Goal: Task Accomplishment & Management: Complete application form

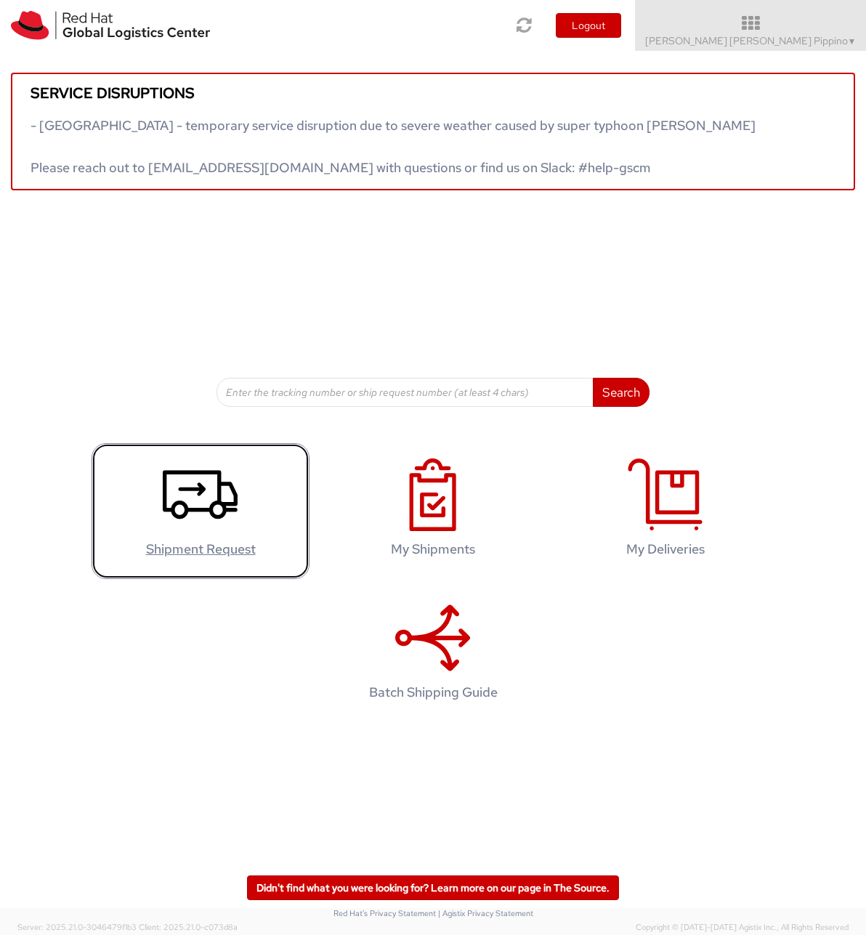
click at [264, 477] on link "Shipment Request" at bounding box center [201, 511] width 218 height 136
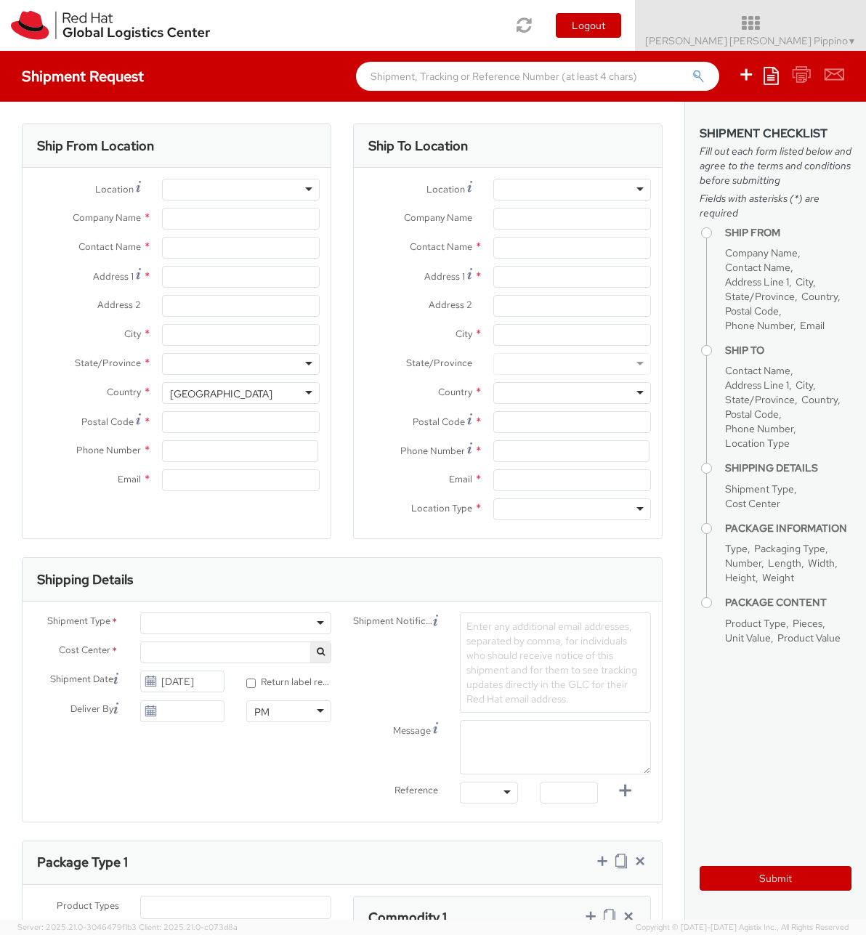
select select
select select "414"
type input "Red Hat"
type input "[PERSON_NAME] [PERSON_NAME] Pippino"
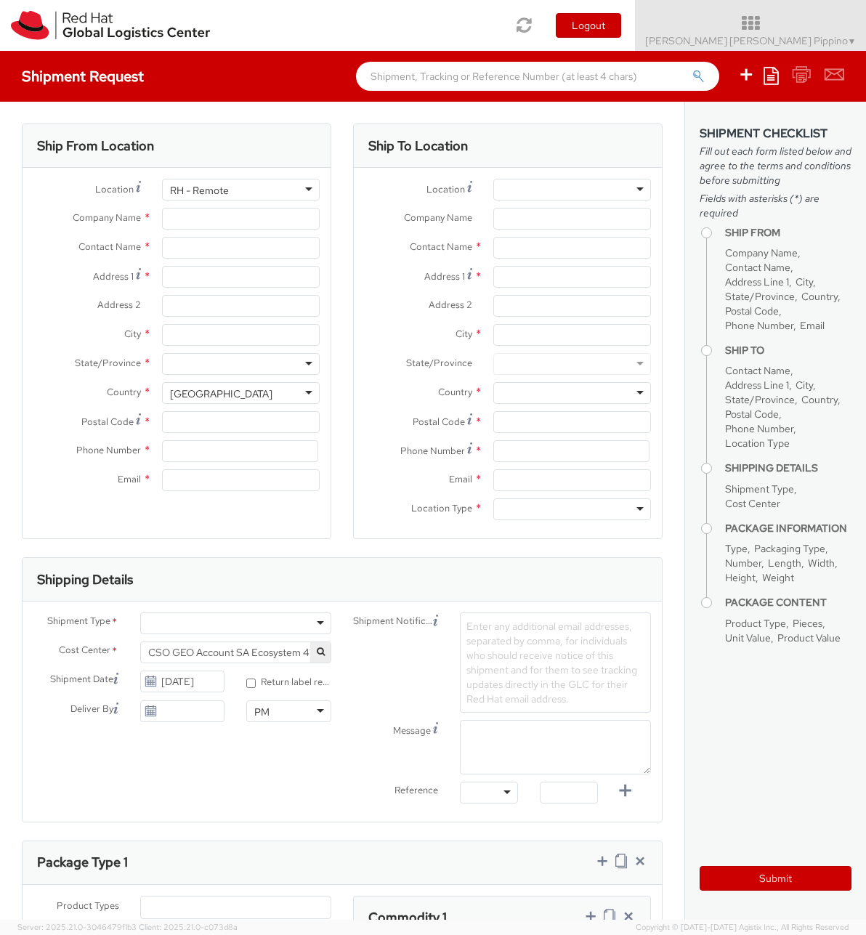
type input "34914148861"
type input "agilpipp@redhat.com"
click at [299, 281] on input "Address 1 *" at bounding box center [241, 277] width 158 height 22
type input "Av Secundino Zuazo 66"
click at [295, 338] on input "City *" at bounding box center [241, 335] width 158 height 22
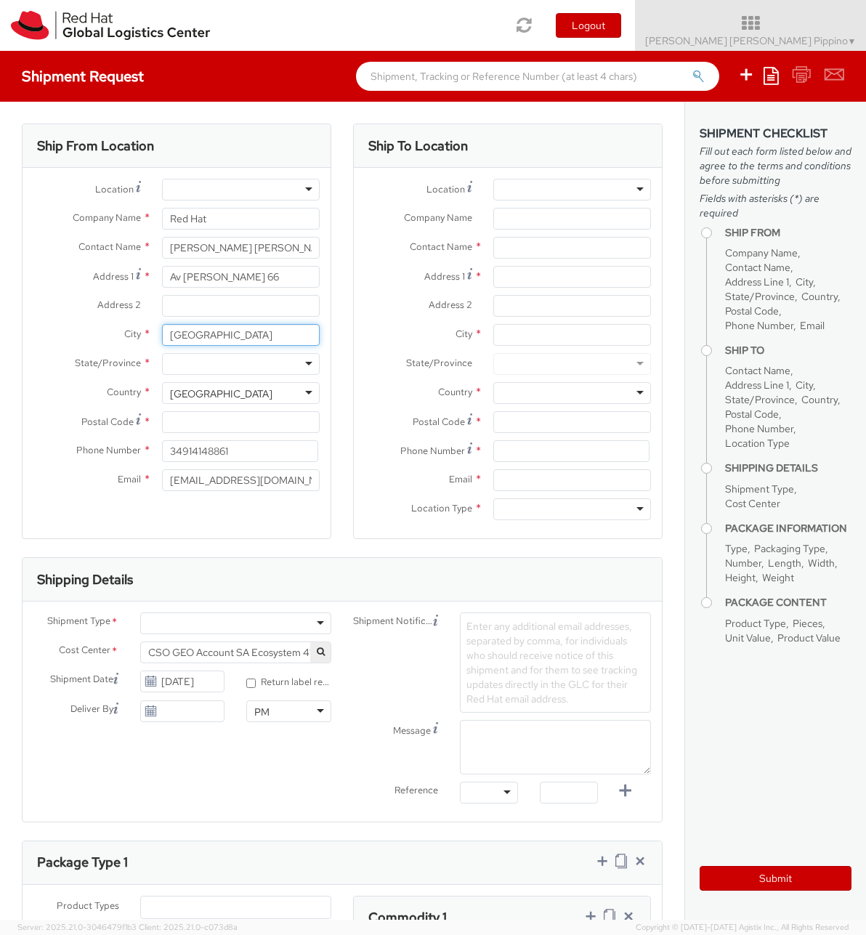
type input "Madrid"
click at [233, 311] on input "Address 2 *" at bounding box center [241, 306] width 158 height 22
type input "3G"
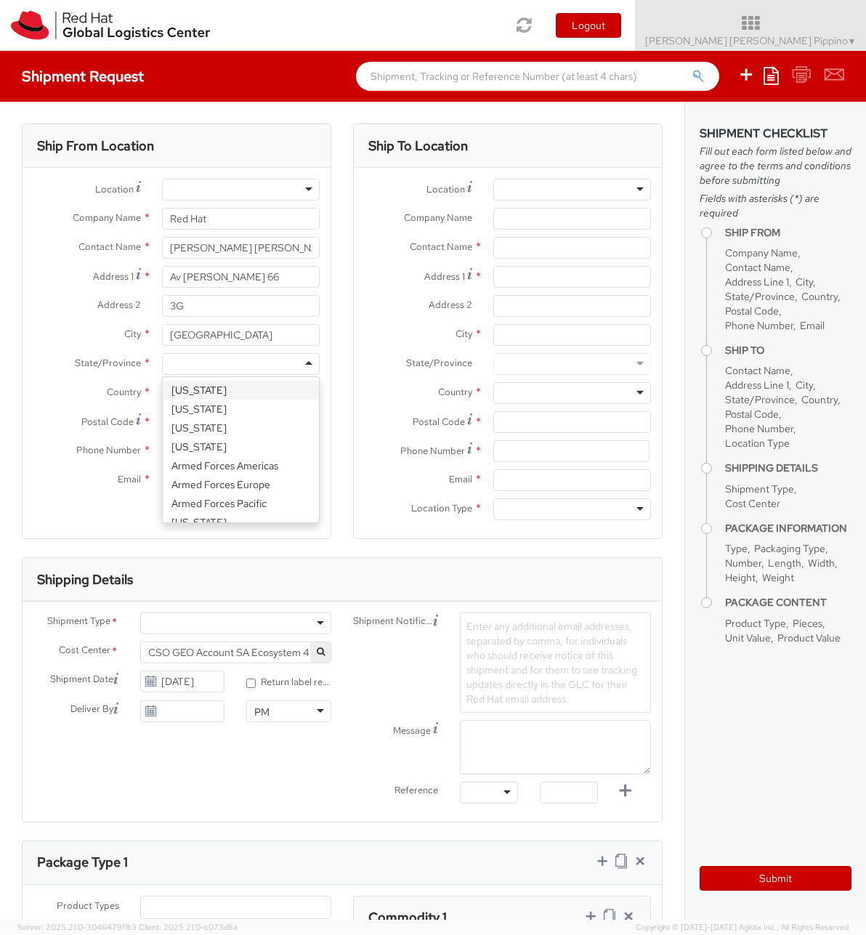
click at [208, 357] on div at bounding box center [241, 364] width 158 height 22
type input "m"
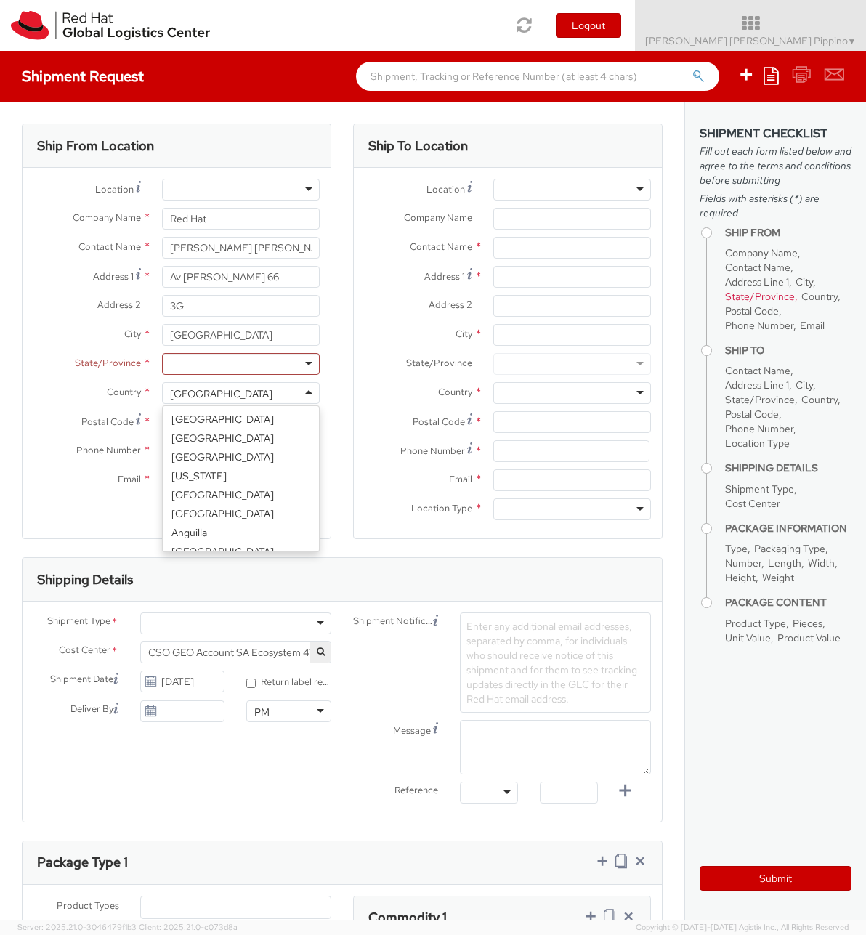
scroll to position [3664, 0]
click at [307, 397] on div "United States" at bounding box center [241, 393] width 158 height 22
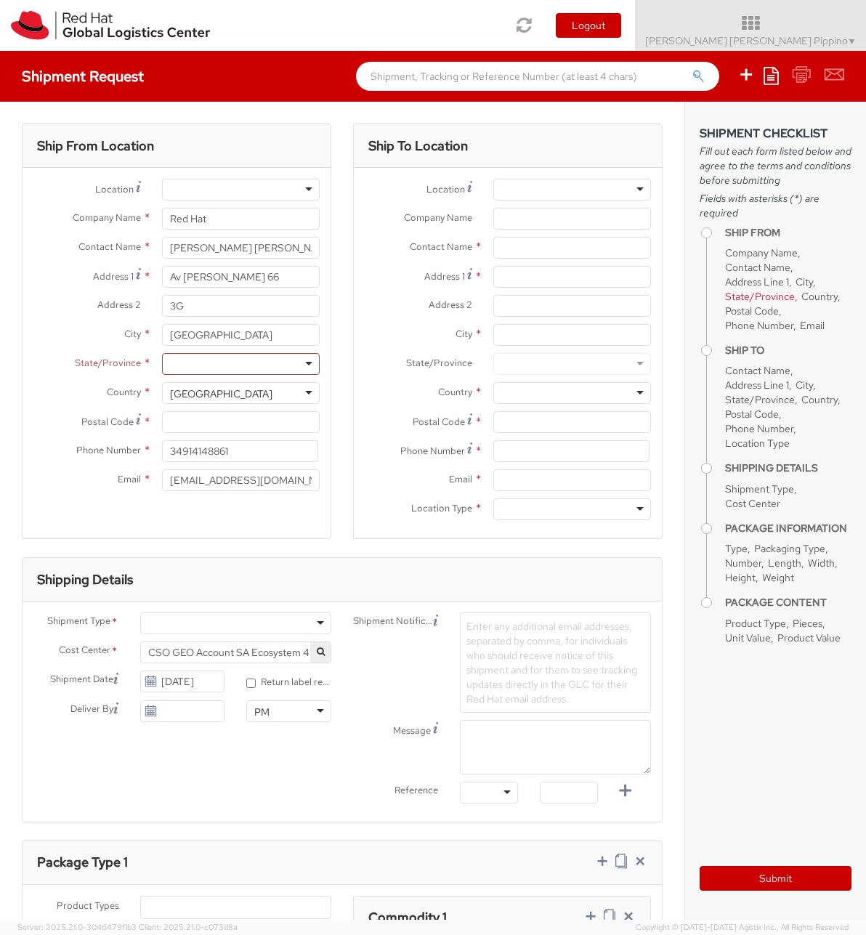
click at [286, 392] on div "United States" at bounding box center [241, 393] width 158 height 22
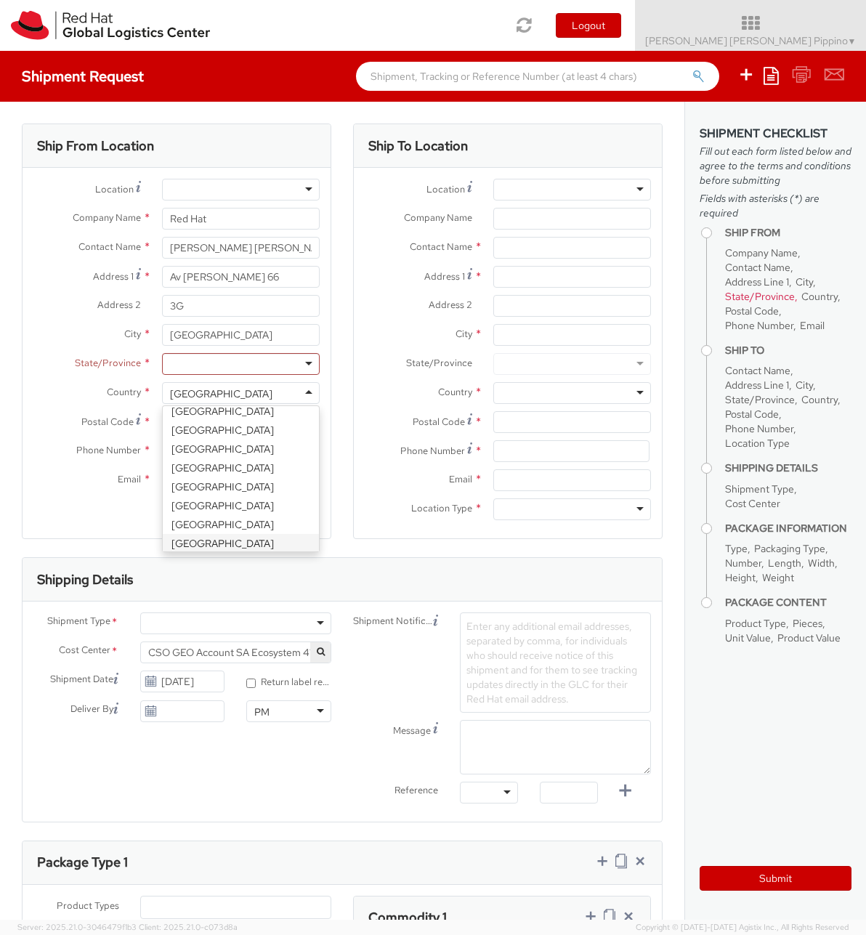
scroll to position [3271, 0]
click at [270, 475] on div "Location * RH - Amsterdam - MSO RH - Amsterdam Data Center RH - Ashburn Data Ce…" at bounding box center [177, 339] width 308 height 320
select select "CM"
select select "KGS"
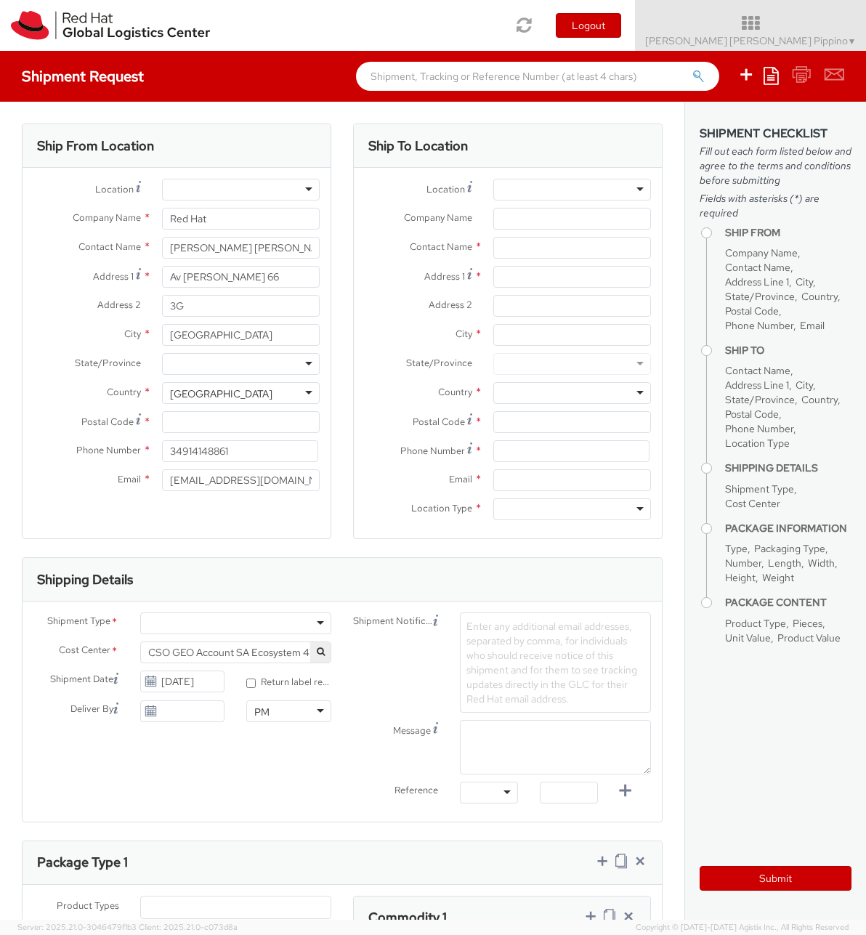
click at [287, 369] on div at bounding box center [241, 364] width 158 height 22
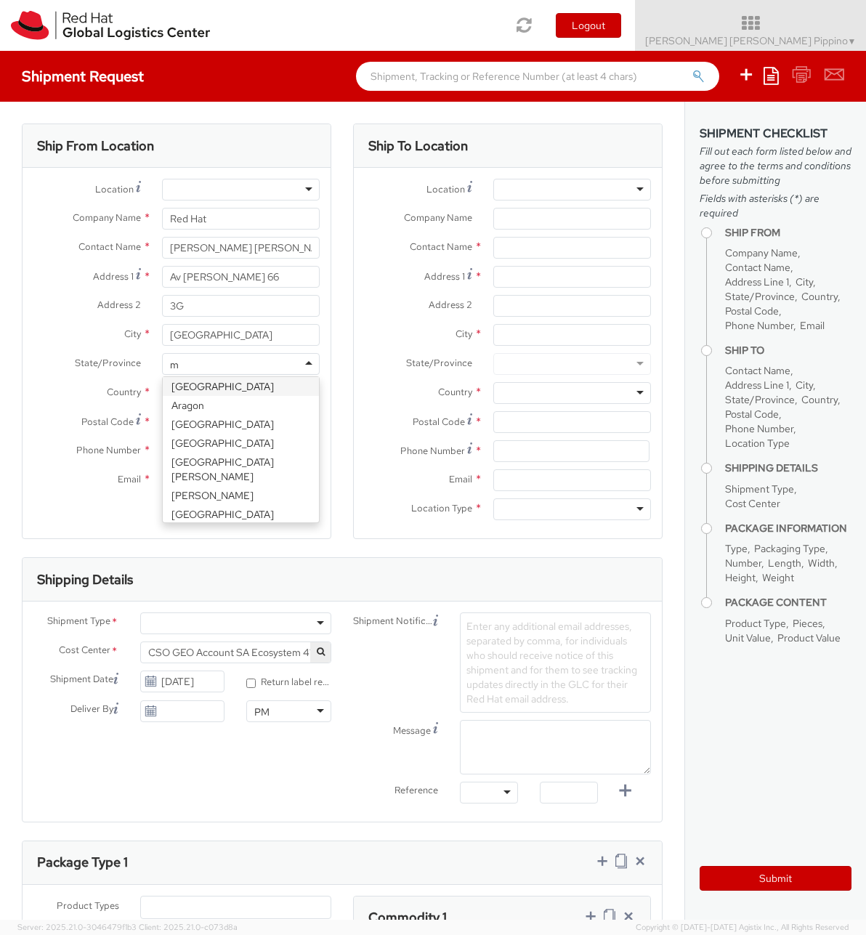
type input "ma"
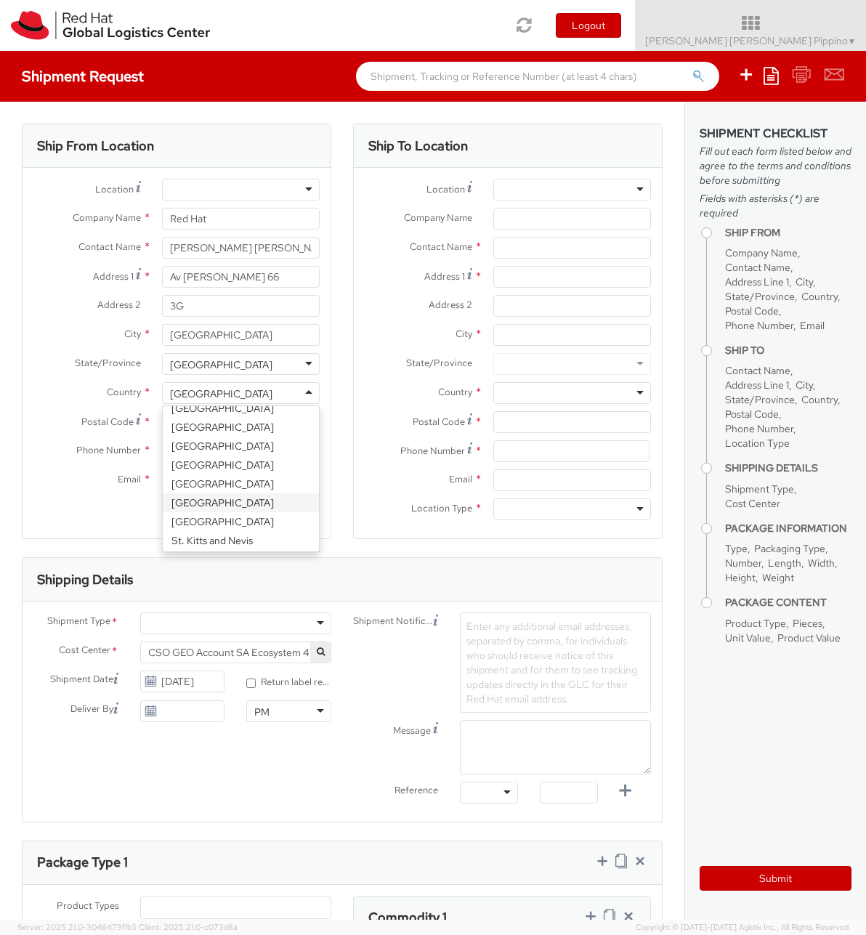
scroll to position [3271, 0]
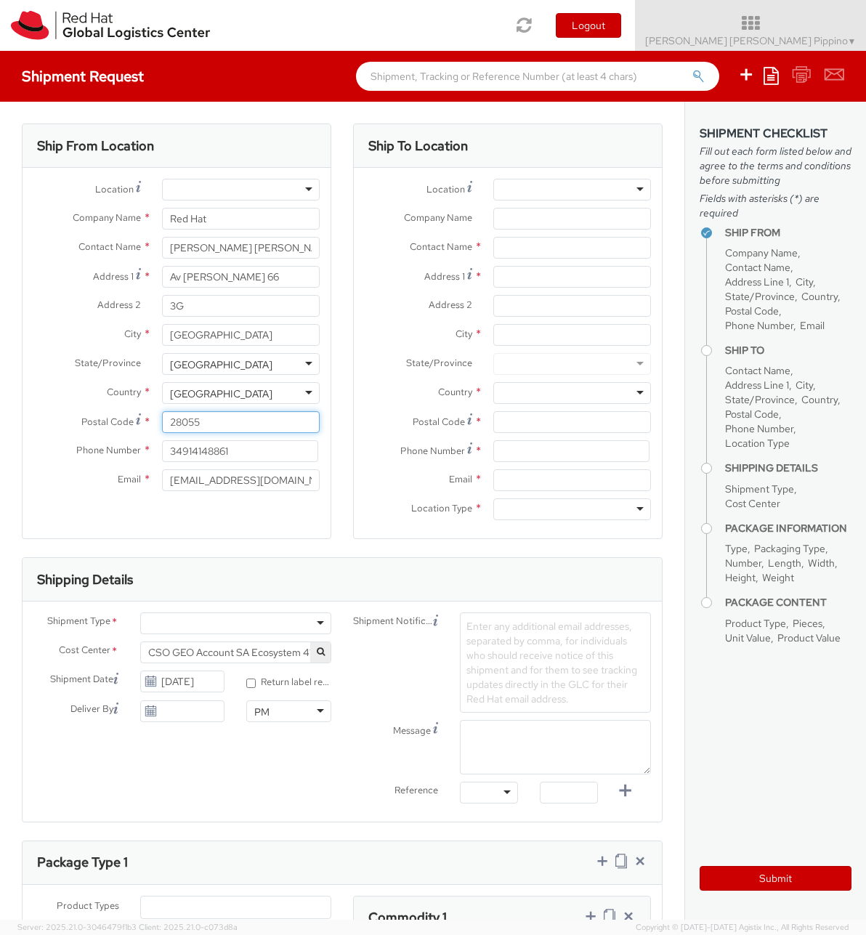
type input "28055"
click at [222, 463] on div "Phone Number * 34914148861" at bounding box center [177, 454] width 308 height 29
click at [223, 450] on input "34914148861" at bounding box center [240, 451] width 156 height 22
drag, startPoint x: 182, startPoint y: 449, endPoint x: 273, endPoint y: 456, distance: 91.1
click at [273, 456] on input "34914148861" at bounding box center [240, 451] width 156 height 22
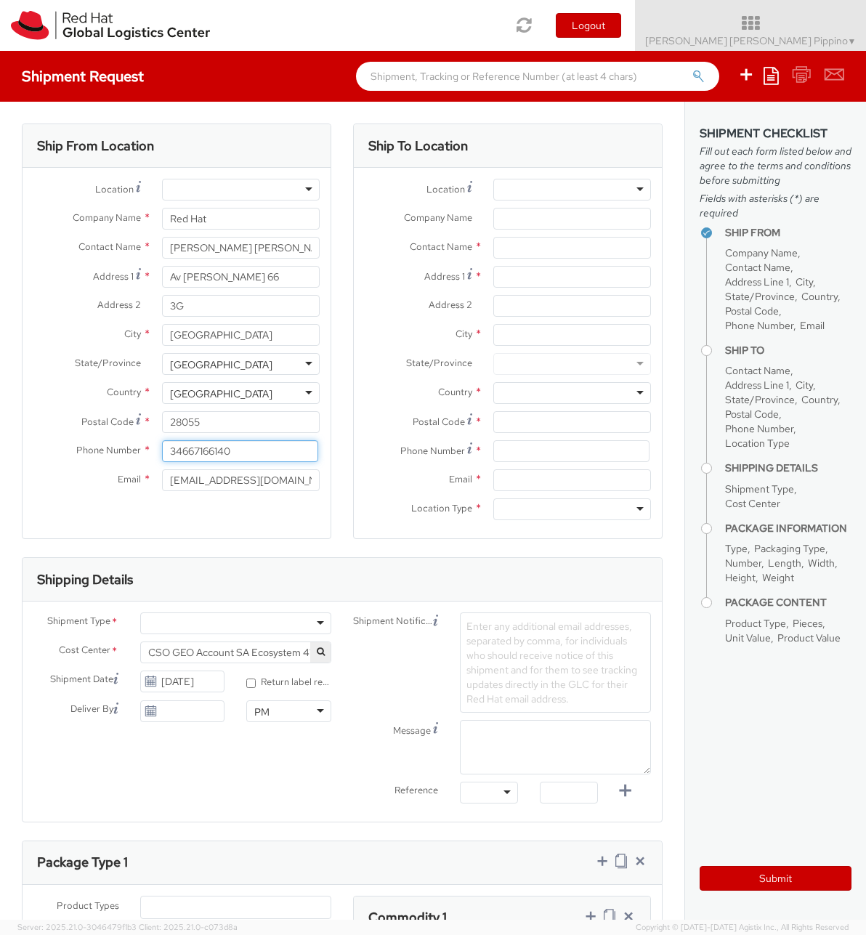
type input "34667166140"
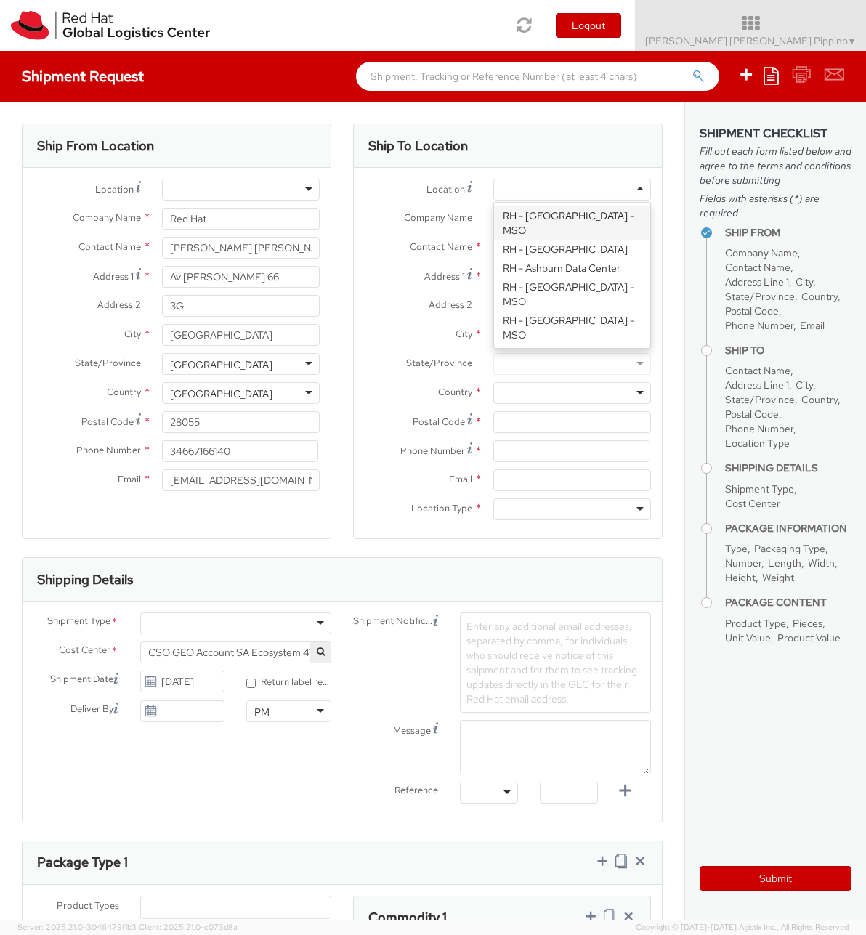
click at [621, 182] on div at bounding box center [573, 190] width 158 height 22
type input "brn"
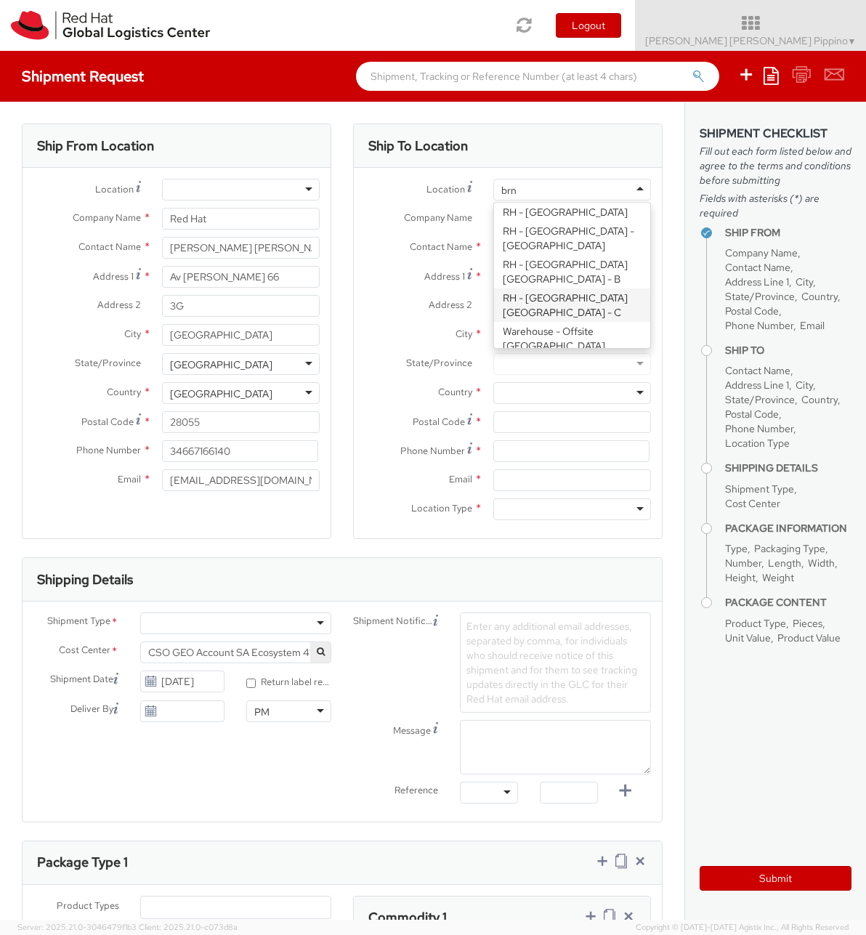
click at [600, 294] on div "Location * RH - Brno Data Center RH - Brno - Masaryk University RH - Brno - Tec…" at bounding box center [508, 353] width 308 height 349
type input "Red Hat Czech s.r.o."
type input "Purkynova 665/115"
type input "BRNO"
type input "621 00"
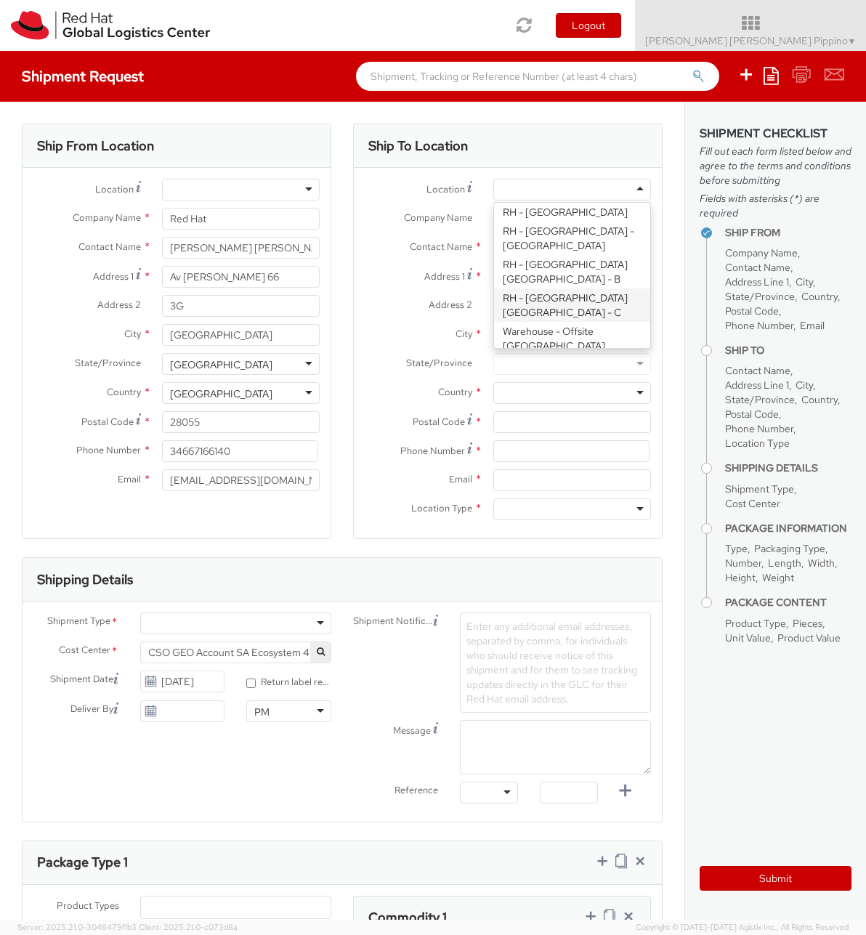
type input "420 532 294 555"
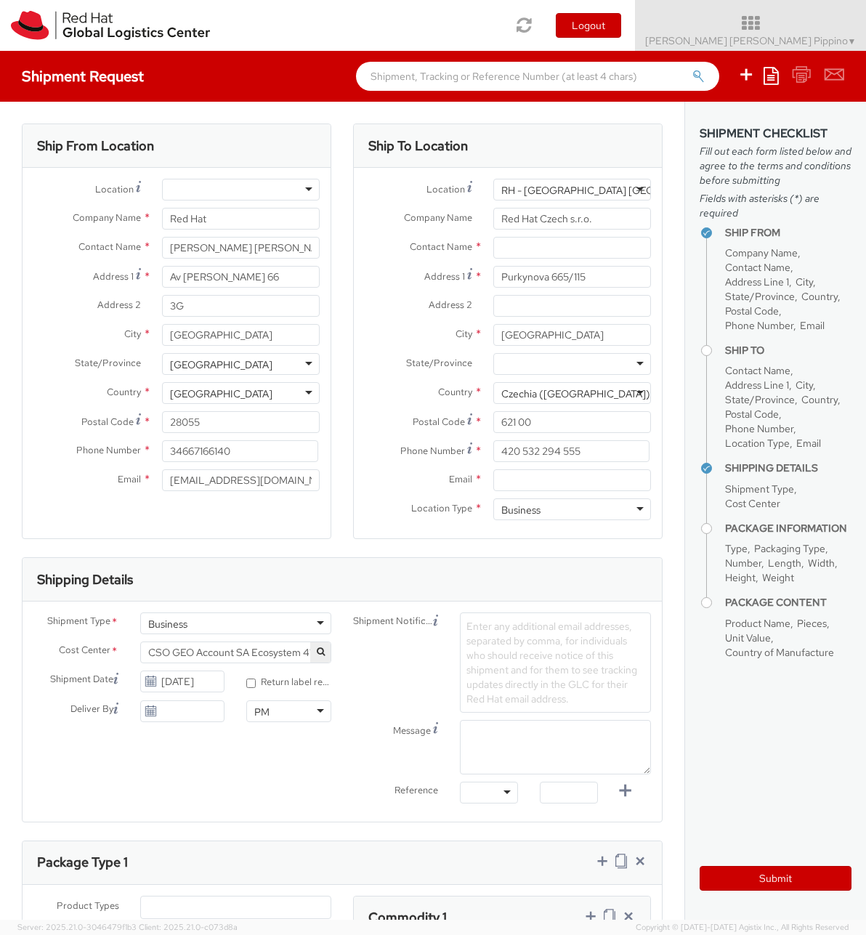
scroll to position [501, 0]
click at [608, 200] on div "RH - Brno - Tech Park Brno - C" at bounding box center [573, 190] width 158 height 22
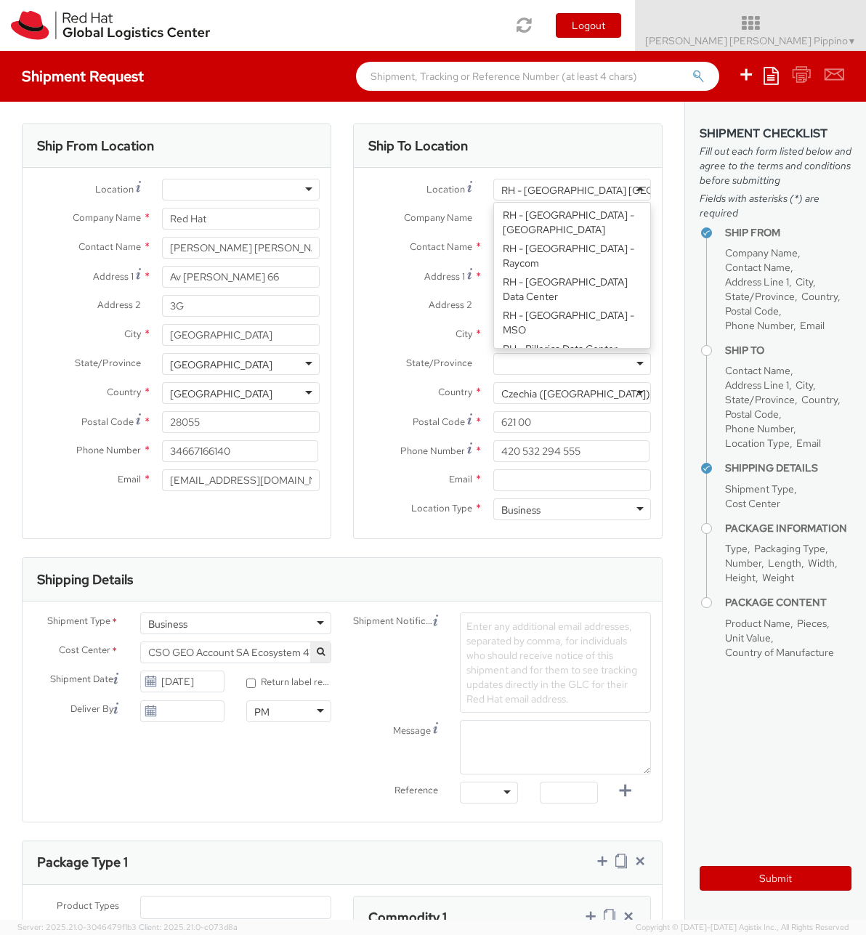
scroll to position [422, 0]
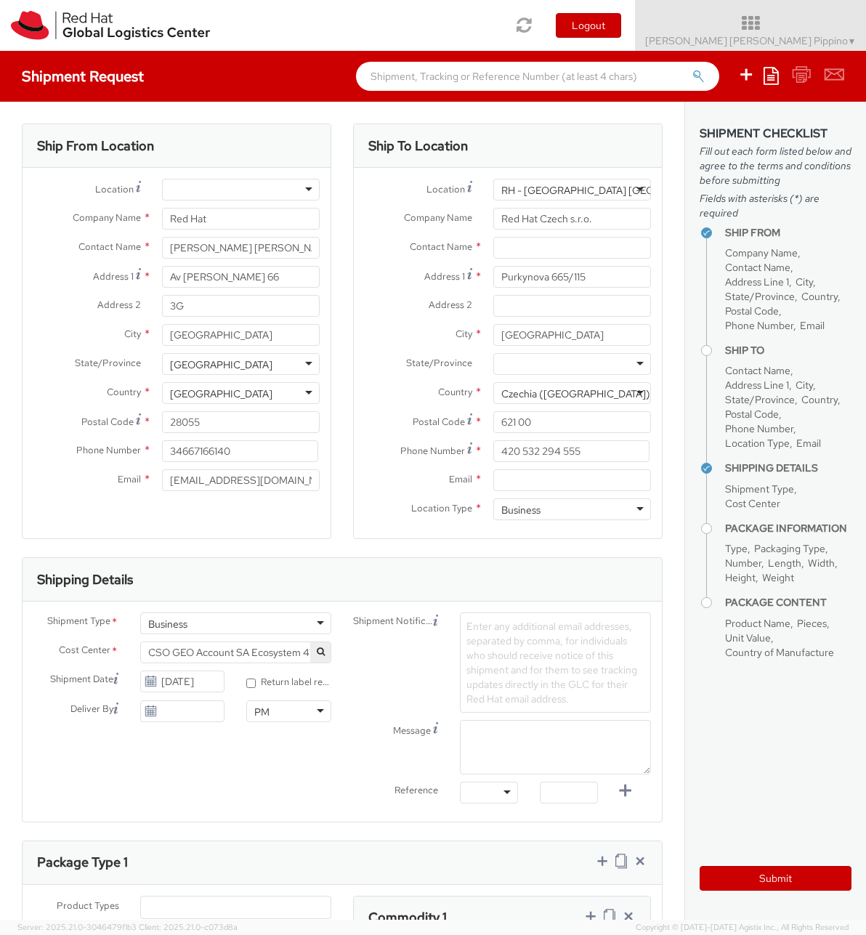
click at [617, 259] on div "Location * RH - Brno - Tech Park Brno - B RH - Brno - Tech Park Brno - B RH - A…" at bounding box center [508, 353] width 308 height 349
type input "Purkynova 647/111"
click at [613, 243] on input "text" at bounding box center [573, 248] width 158 height 22
paste input "IT - Endpoint Systems."
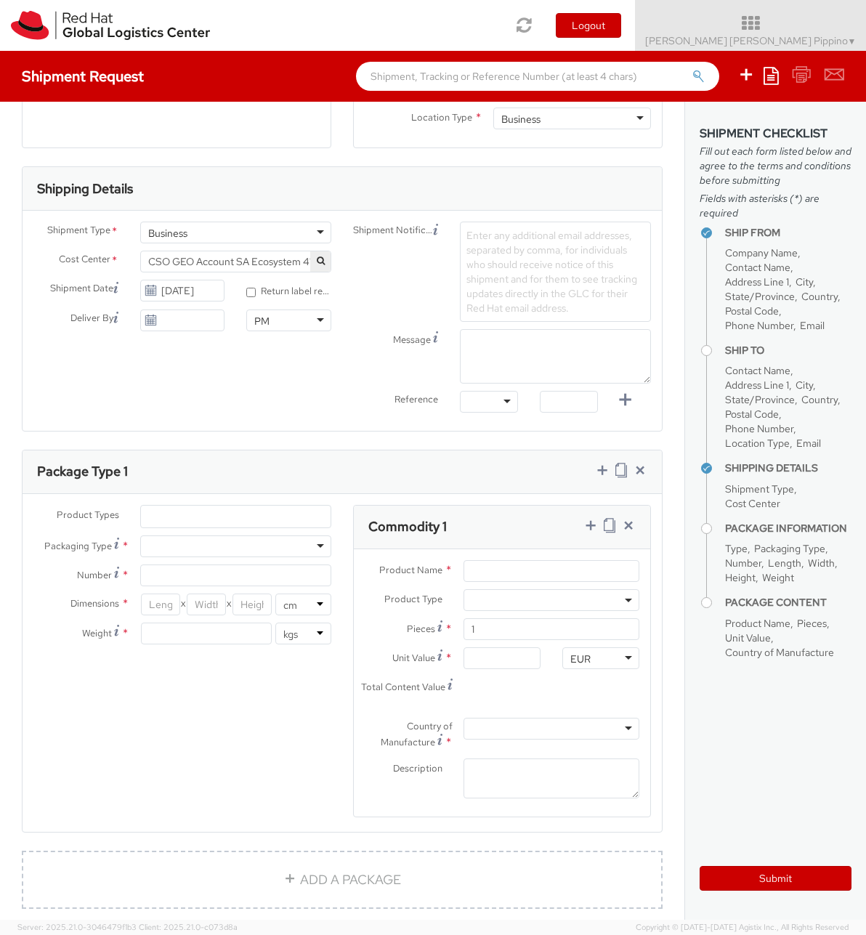
scroll to position [392, 0]
type input "IT - Endpoint Systems"
click at [315, 534] on div at bounding box center [235, 545] width 191 height 22
click at [295, 581] on div "Product Types * Documents Docking Station Laptop Monitor Other Hardware Server …" at bounding box center [183, 581] width 320 height 154
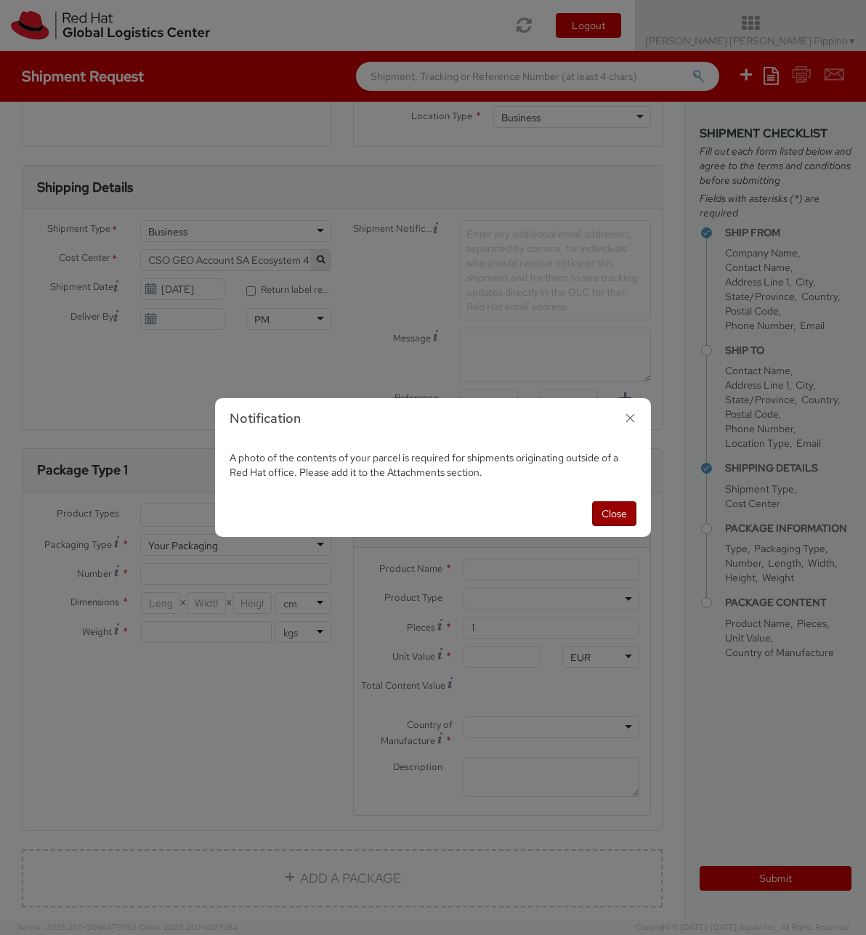
click at [619, 512] on button "Close" at bounding box center [614, 514] width 44 height 25
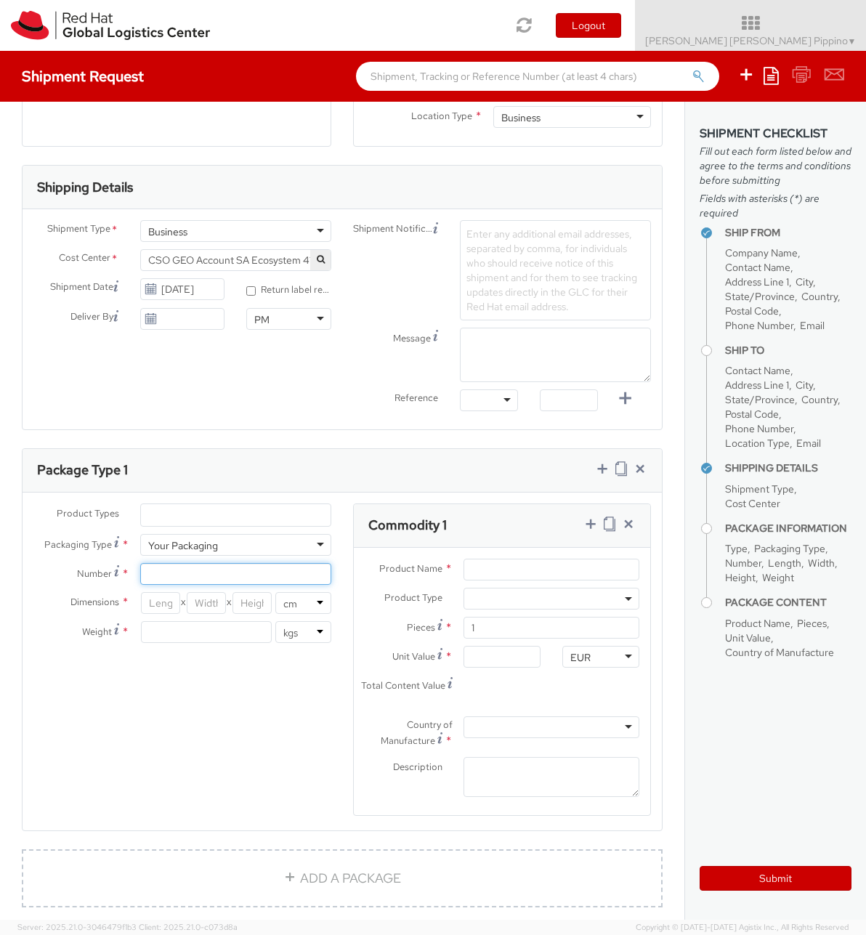
click at [309, 577] on input "Number *" at bounding box center [235, 574] width 191 height 22
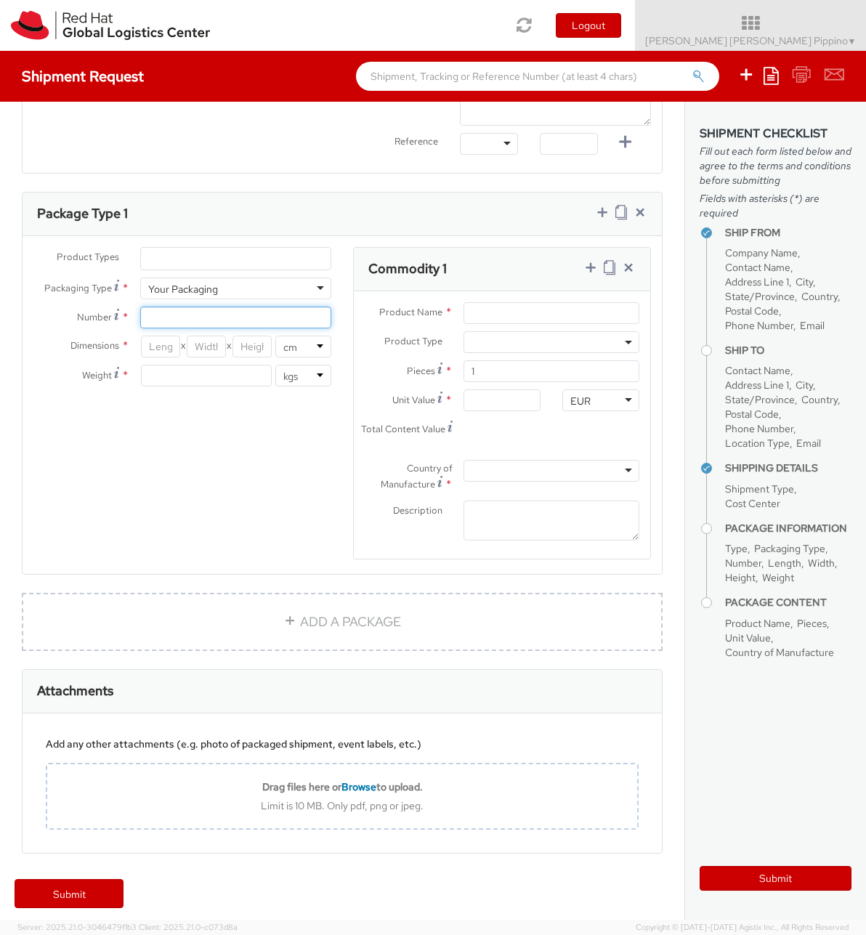
scroll to position [659, 0]
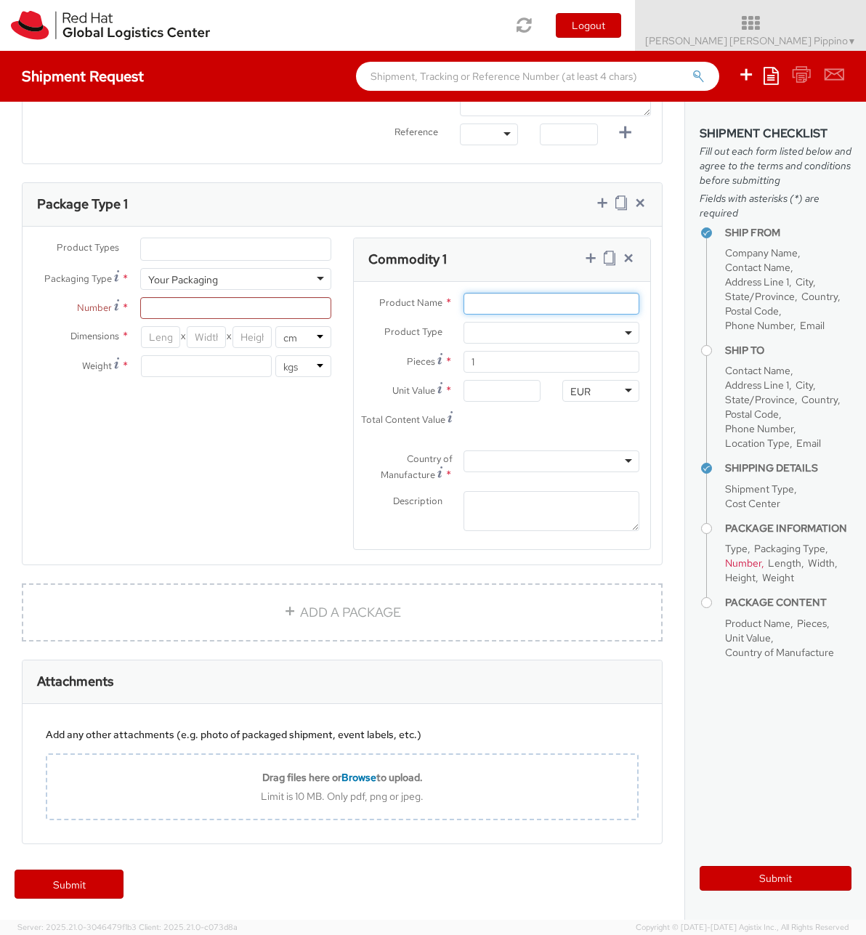
click at [597, 302] on input "Product Name *" at bounding box center [552, 304] width 176 height 22
type input "Laptop MBA"
click at [629, 328] on span at bounding box center [629, 333] width 3 height 22
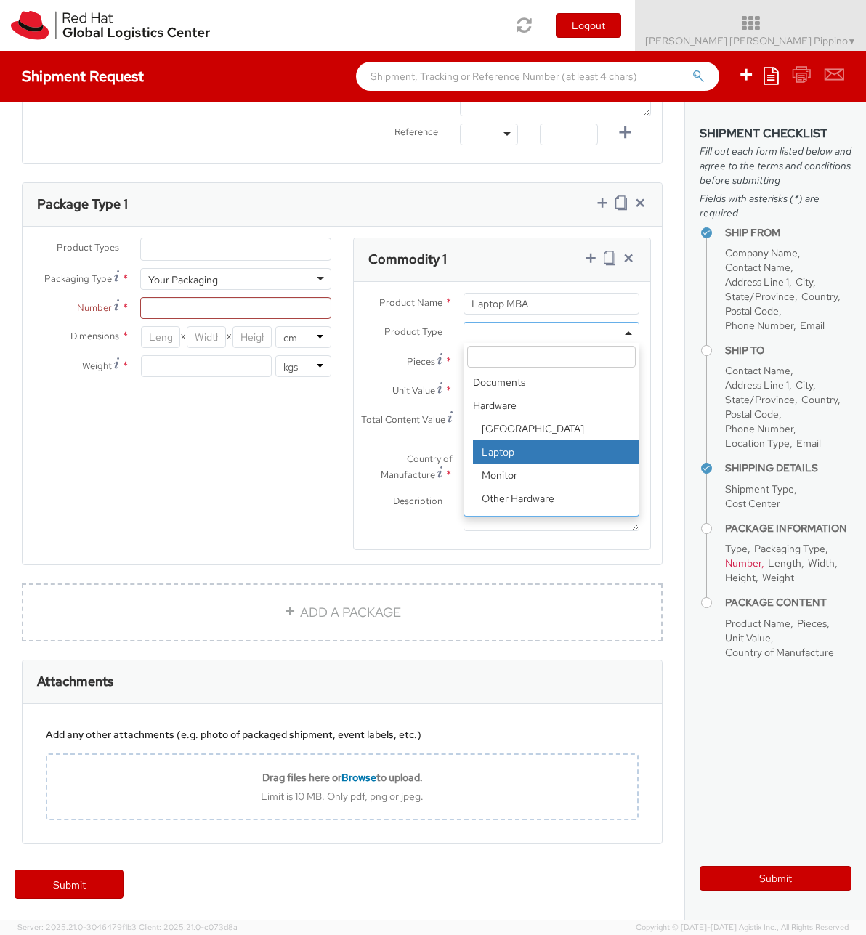
select select "LAPTOP"
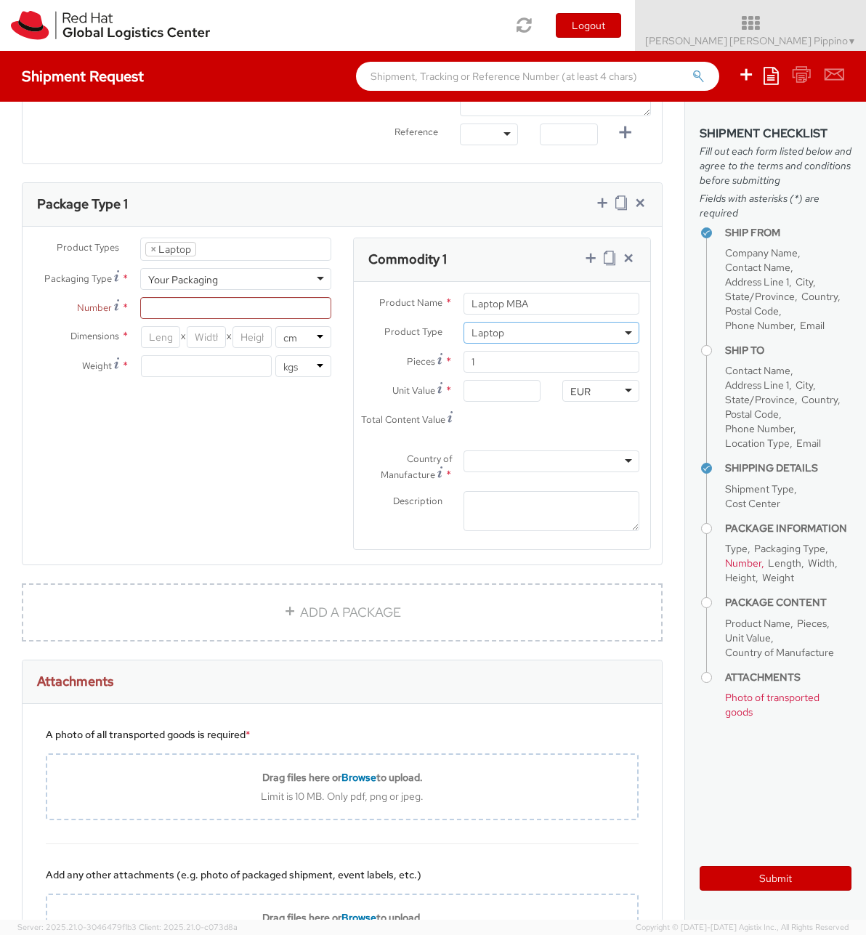
scroll to position [47, 0]
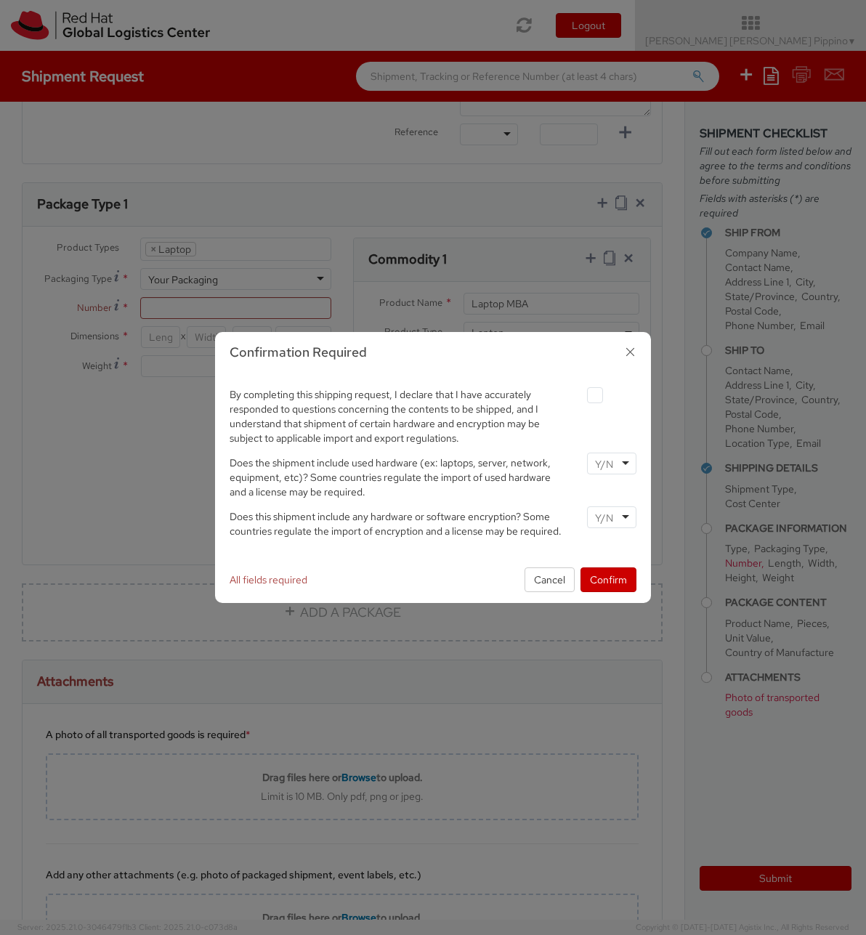
click at [597, 397] on label at bounding box center [595, 395] width 16 height 16
click at [583, 397] on input "checkbox" at bounding box center [577, 395] width 9 height 9
checkbox input "true"
click at [632, 464] on div at bounding box center [611, 464] width 49 height 22
click at [607, 511] on div "By completing this shipping request, I declare that I have accurately responded…" at bounding box center [433, 464] width 429 height 161
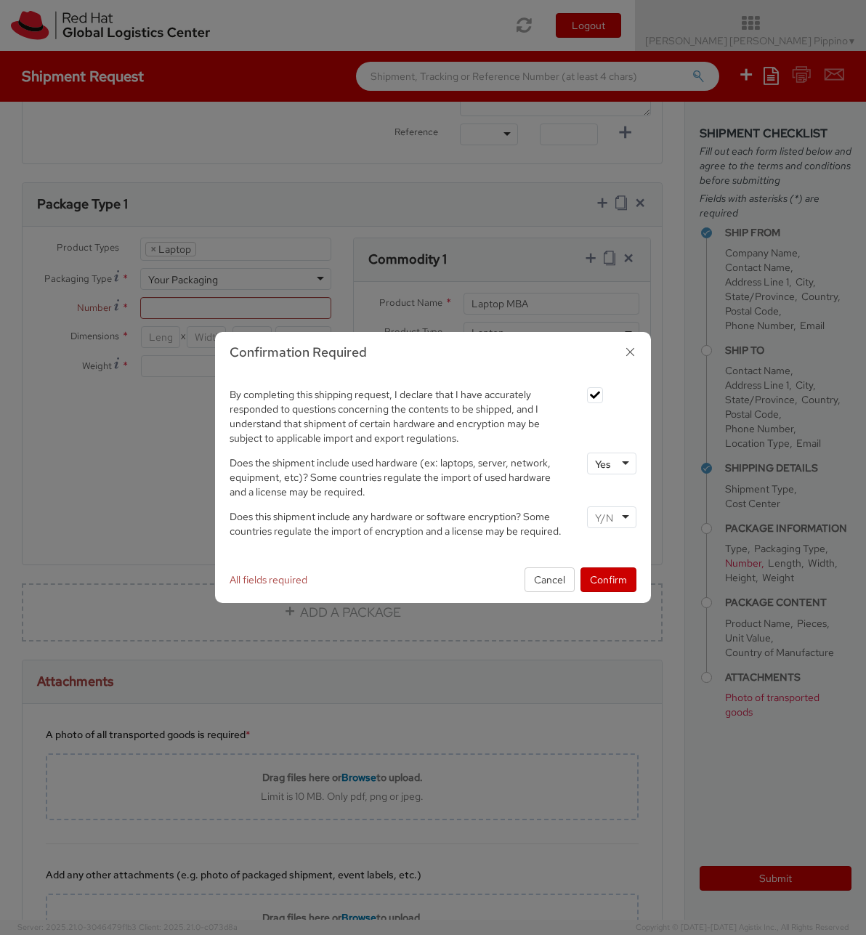
click at [614, 520] on input "select-one" at bounding box center [605, 518] width 21 height 15
click at [620, 545] on div "Does this shipment include any hardware or software encryption? Some countries …" at bounding box center [433, 526] width 429 height 39
click at [613, 584] on button "Confirm" at bounding box center [609, 580] width 56 height 25
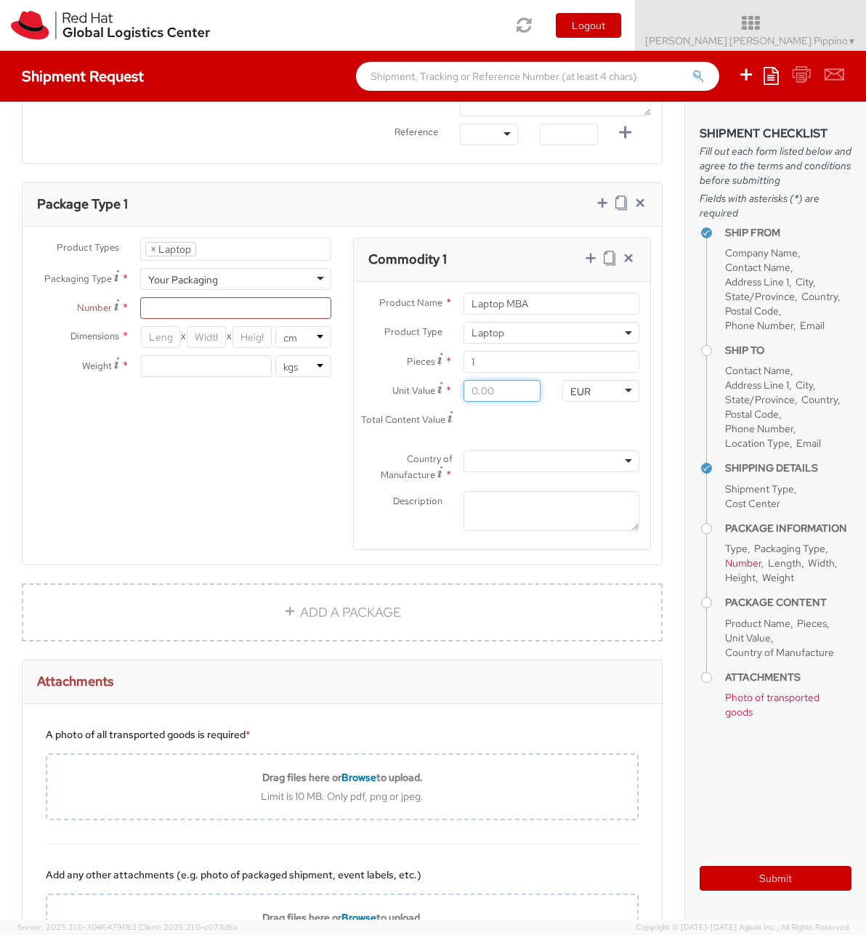
click at [525, 387] on input "Unit Value *" at bounding box center [502, 391] width 77 height 22
type input "0.00"
type input "1.00"
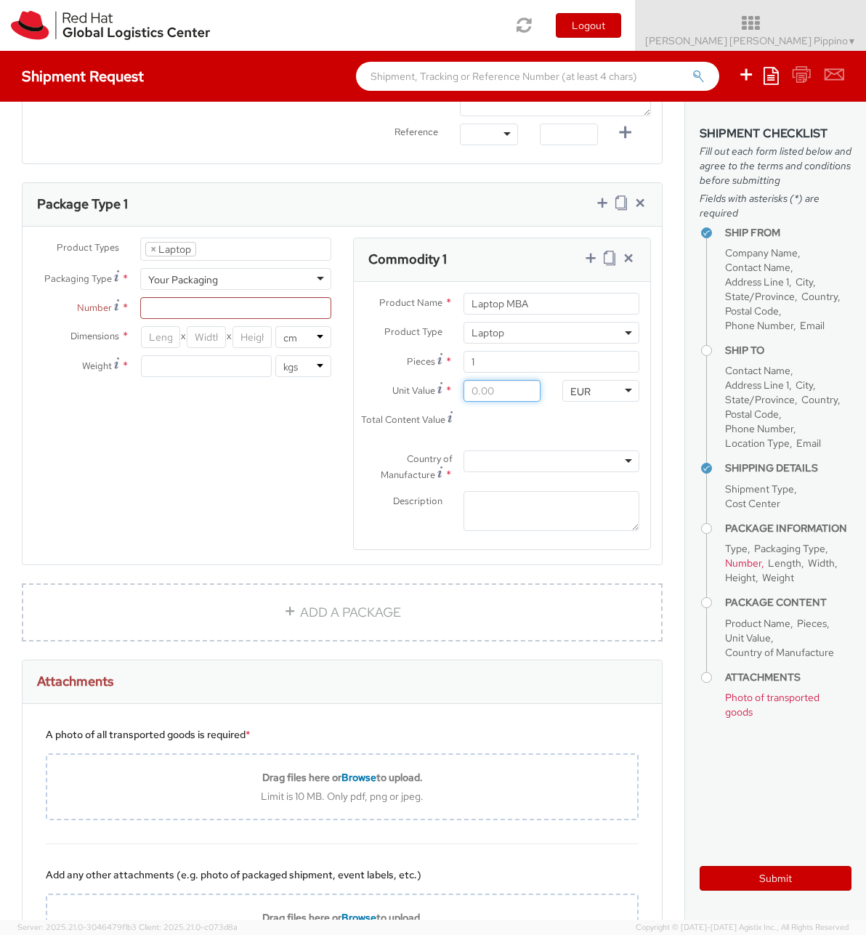
type input "1.00"
type input "15.00"
type input "150.00"
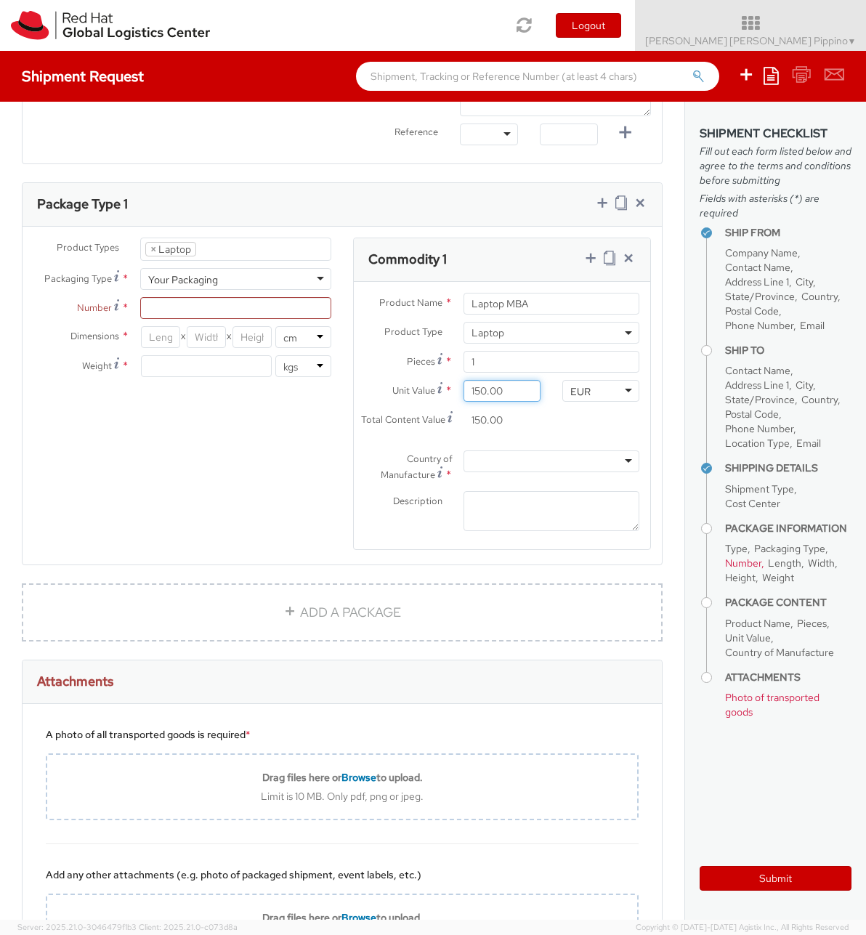
type input "1,500.00"
click at [552, 495] on textarea "Description *" at bounding box center [552, 511] width 176 height 40
click at [576, 461] on div at bounding box center [552, 462] width 176 height 22
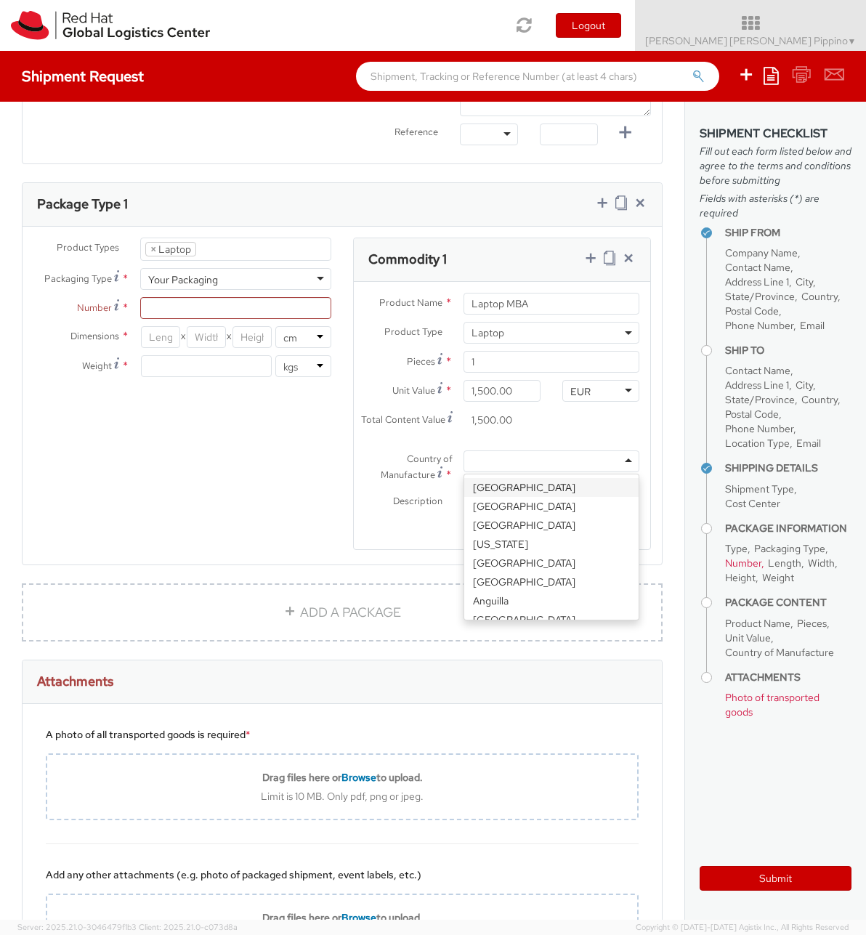
type input "c"
click at [549, 520] on div "Country of Manufacture * Chad Chile China Congo Canada Cyprus Croatia Cambodia …" at bounding box center [502, 494] width 297 height 87
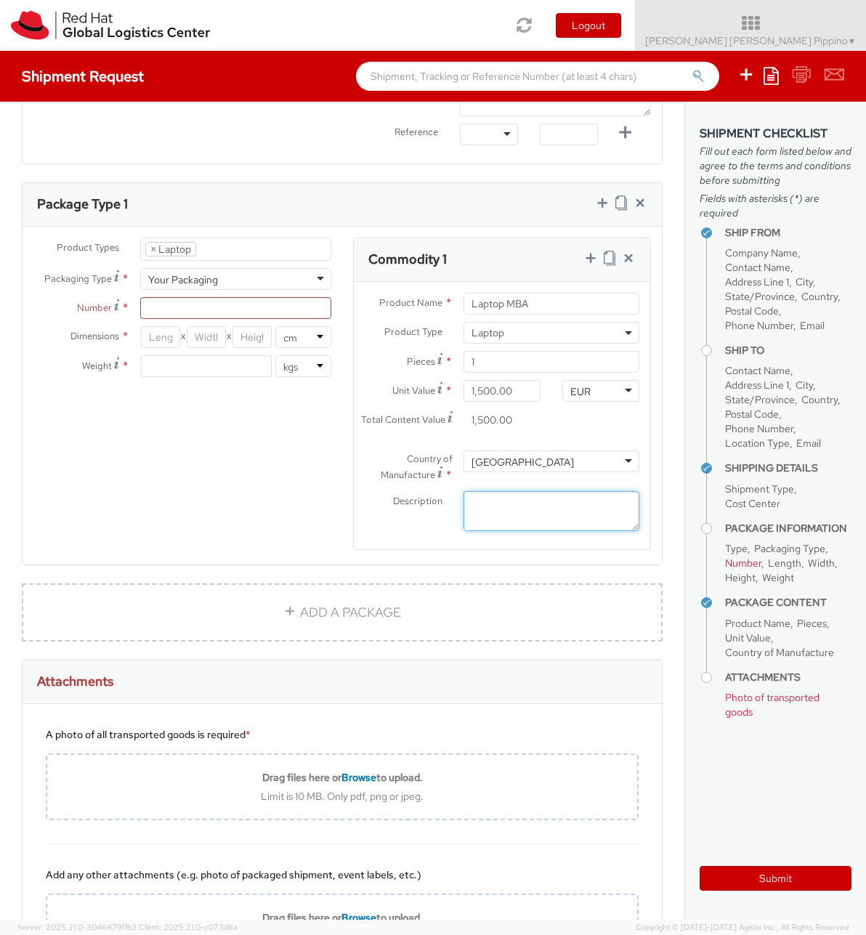
click at [549, 511] on textarea "Description *" at bounding box center [552, 511] width 176 height 40
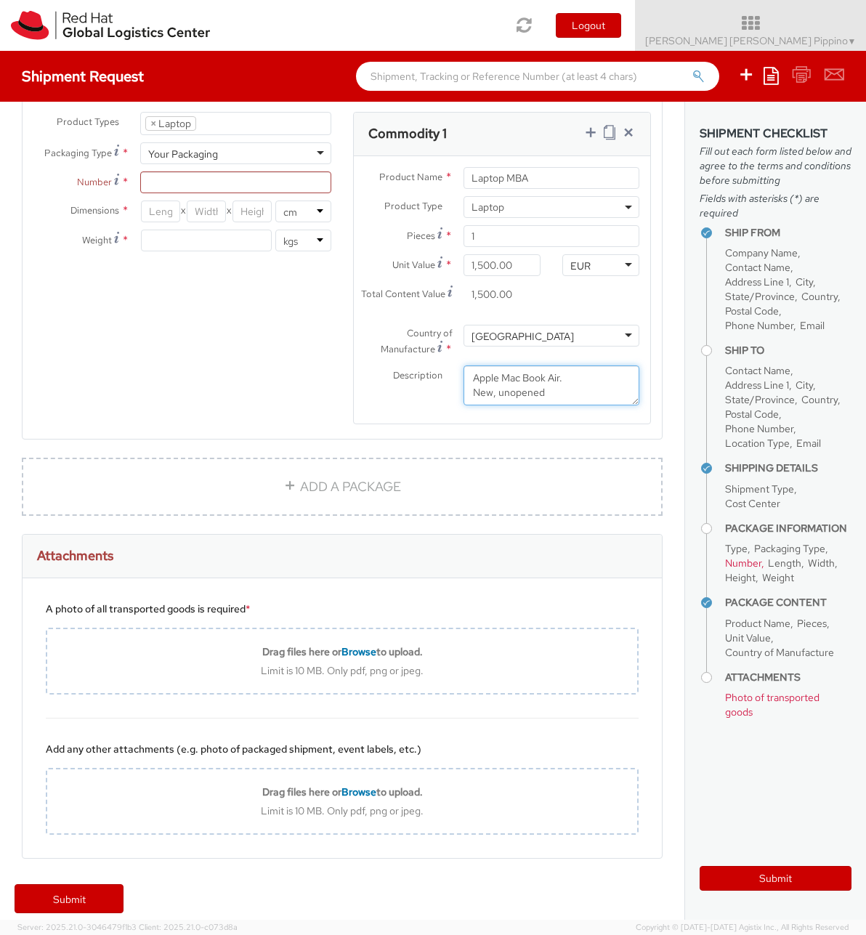
scroll to position [799, 0]
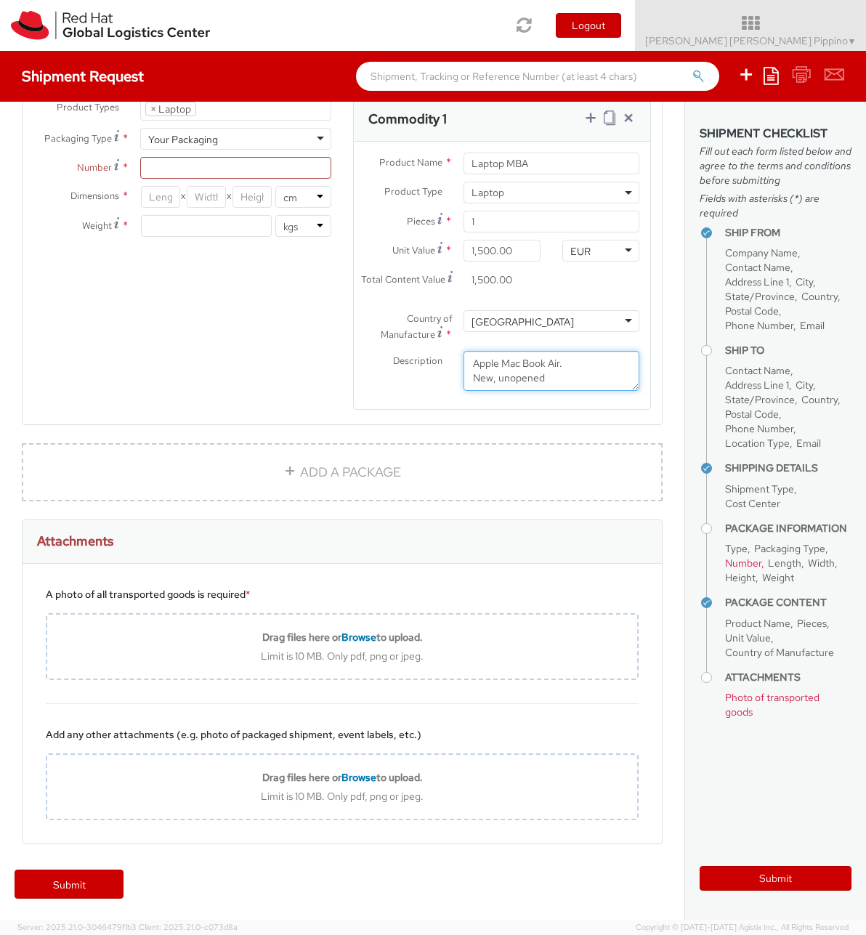
type textarea "Apple Mac Book Air. New, unopened"
